Goal: Task Accomplishment & Management: Use online tool/utility

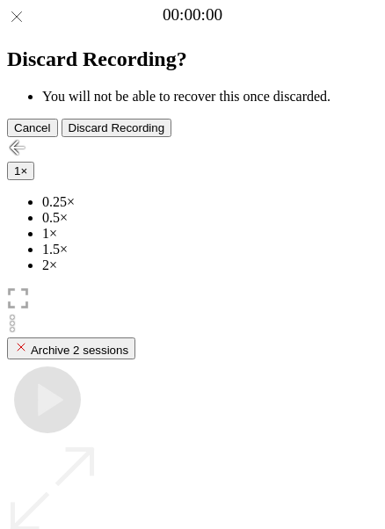
scroll to position [125, 0]
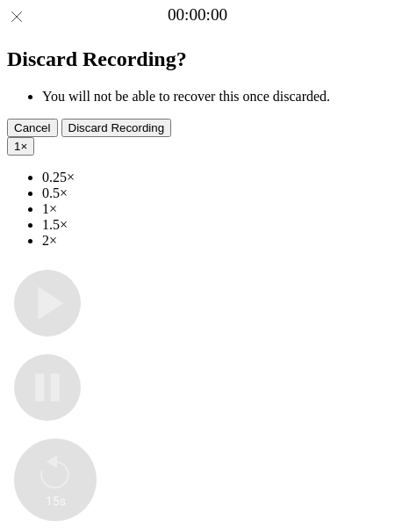
type input "**********"
